Goal: Task Accomplishment & Management: Use online tool/utility

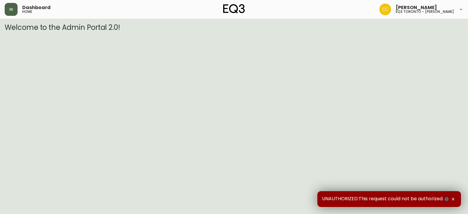
click at [9, 6] on button "button" at bounding box center [11, 9] width 13 height 13
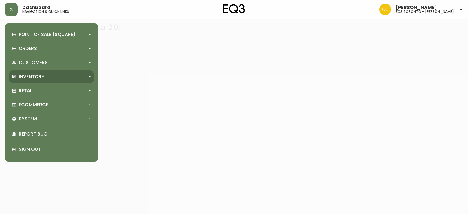
click at [41, 79] on p "Inventory" at bounding box center [32, 76] width 26 height 6
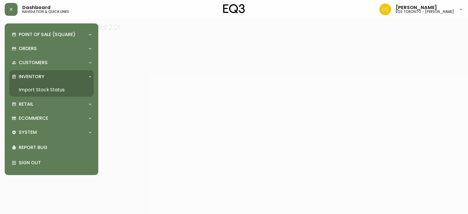
click at [71, 91] on link "Import Stock Status" at bounding box center [51, 89] width 84 height 13
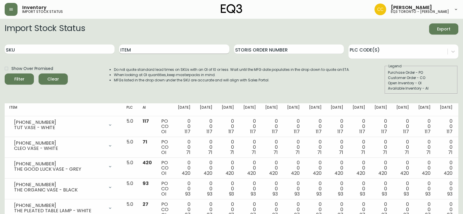
click at [161, 49] on input "Item" at bounding box center [174, 48] width 110 height 9
click at [68, 46] on input "SKU" at bounding box center [60, 48] width 110 height 9
type input "v"
paste input "[PHONE_NUMBER]"
type input "[PHONE_NUMBER]"
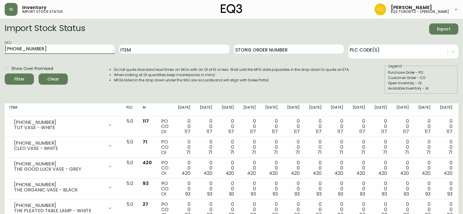
click at [5, 73] on button "Filter" at bounding box center [19, 78] width 29 height 11
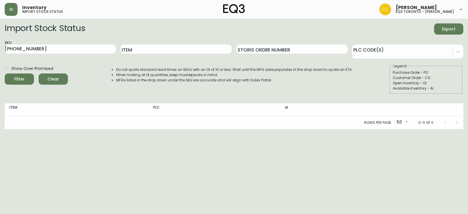
click at [464, 129] on html "Inventory import stock status [PERSON_NAME] eq3 [GEOGRAPHIC_DATA] - [PERSON_NAM…" at bounding box center [234, 64] width 468 height 129
